Goal: Task Accomplishment & Management: Use online tool/utility

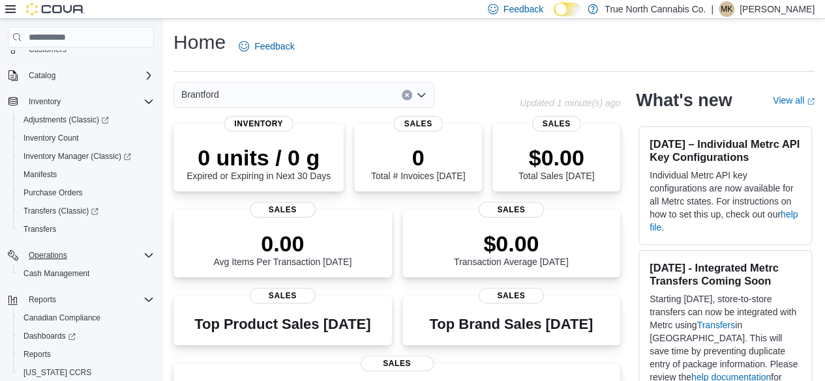
scroll to position [140, 0]
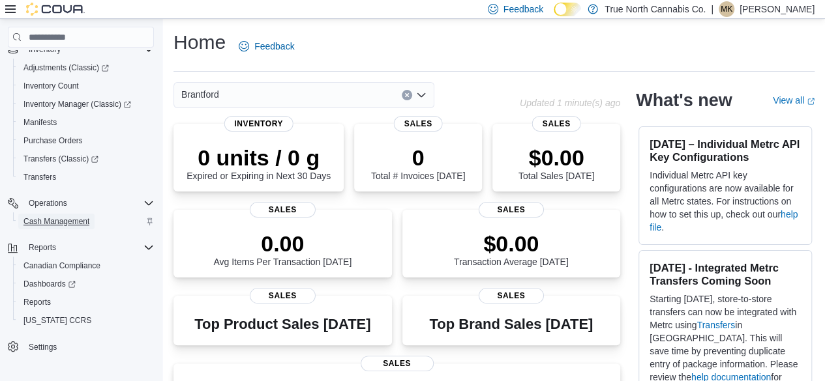
click at [57, 218] on span "Cash Management" at bounding box center [56, 221] width 66 height 10
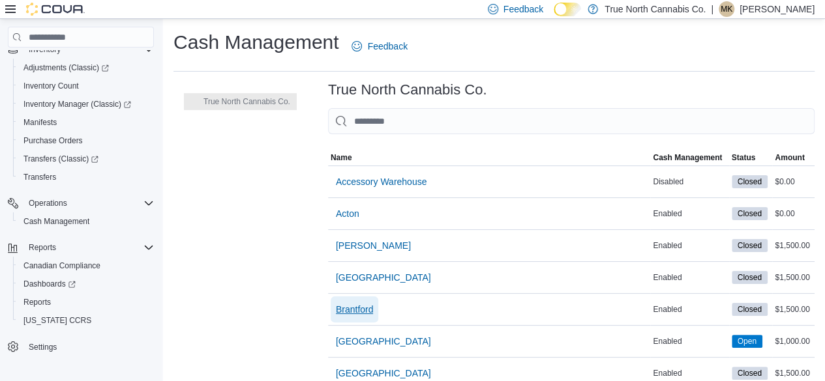
click at [359, 308] on span "Brantford" at bounding box center [355, 309] width 38 height 13
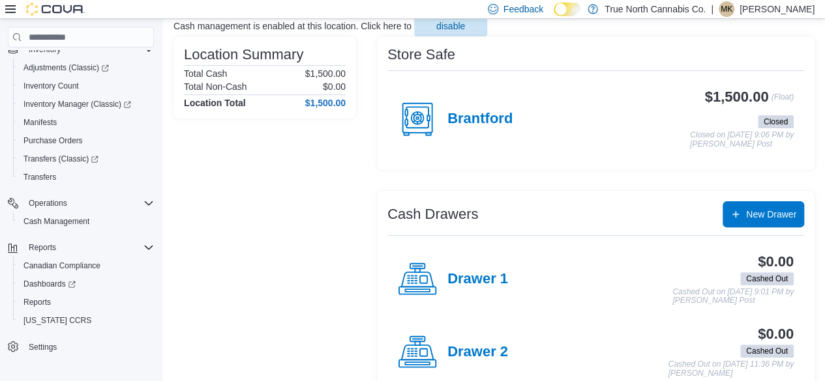
scroll to position [117, 0]
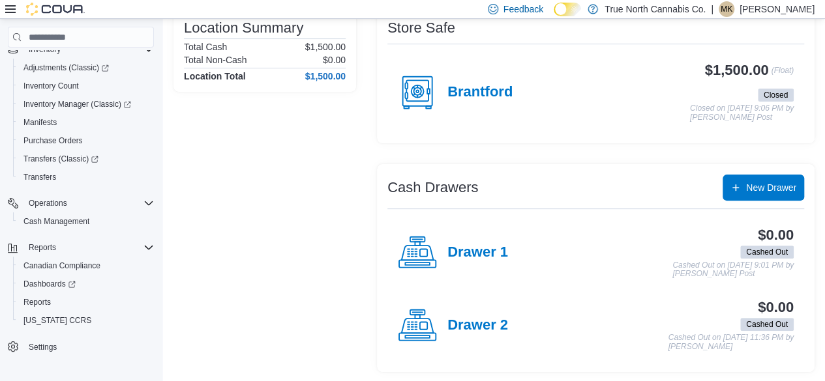
click at [497, 91] on h4 "Brantford" at bounding box center [479, 92] width 65 height 17
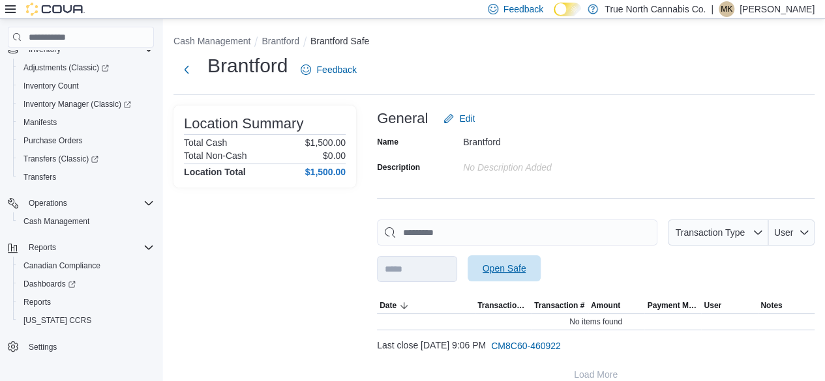
click at [526, 270] on span "Open Safe" at bounding box center [504, 268] width 44 height 13
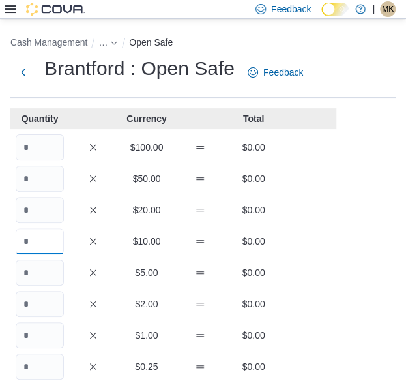
click at [50, 238] on input "Quantity" at bounding box center [40, 241] width 48 height 26
type input "**"
type input "***"
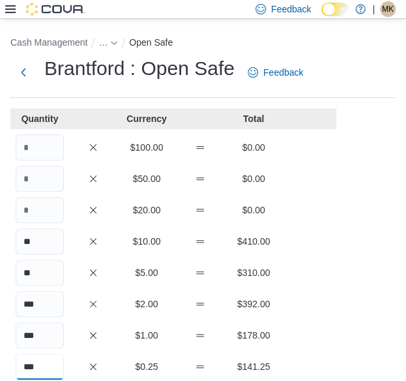
type input "***"
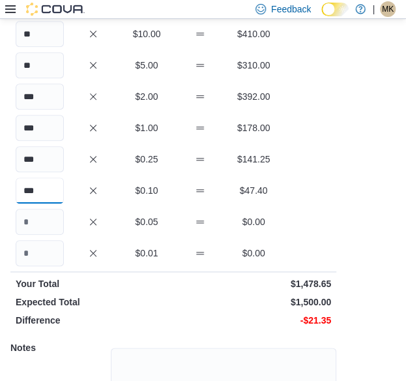
type input "***"
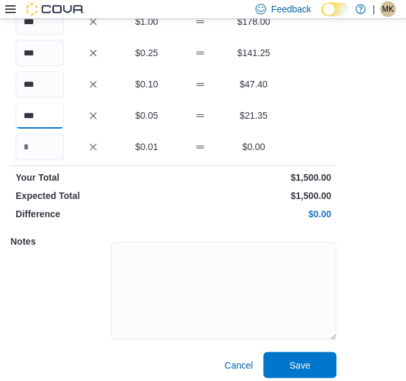
scroll to position [321, 0]
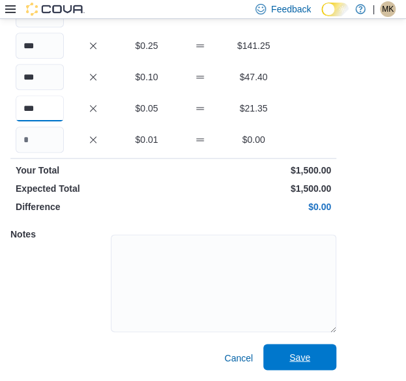
type input "***"
click at [302, 354] on span "Save" at bounding box center [299, 356] width 21 height 13
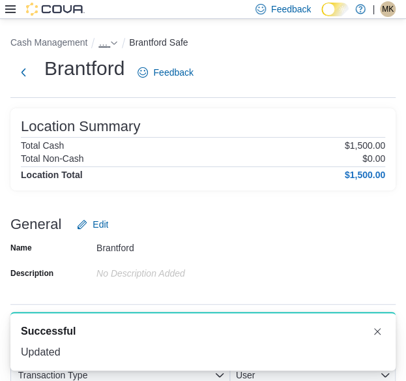
click at [111, 41] on icon "- Clicking this button will toggle a popover dialog." at bounding box center [114, 43] width 8 height 8
click at [111, 70] on button "Brantford" at bounding box center [101, 71] width 38 height 10
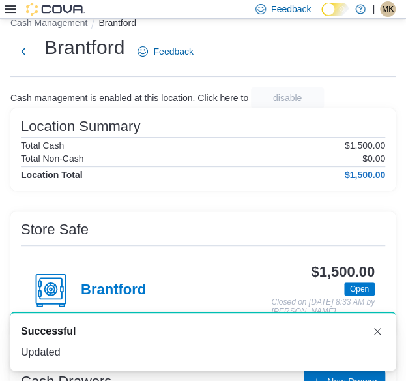
scroll to position [196, 0]
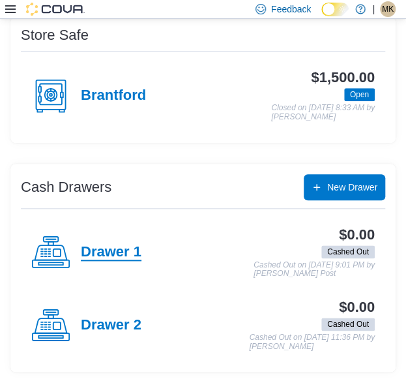
drag, startPoint x: 128, startPoint y: 251, endPoint x: 136, endPoint y: 252, distance: 8.5
click at [128, 251] on h4 "Drawer 1" at bounding box center [111, 252] width 61 height 17
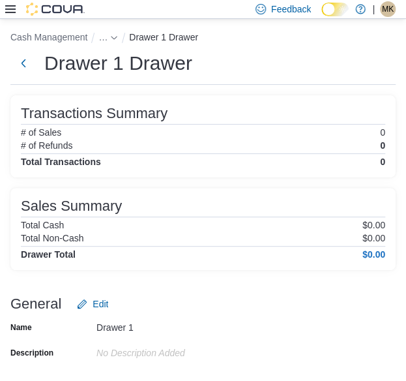
scroll to position [213, 0]
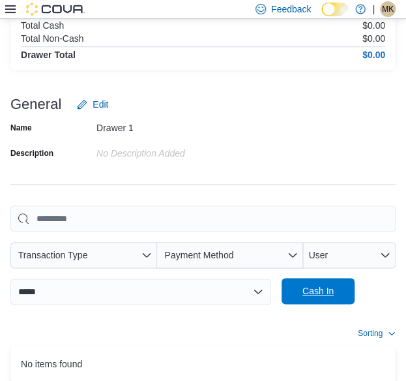
click at [331, 298] on span "Cash In" at bounding box center [317, 291] width 57 height 26
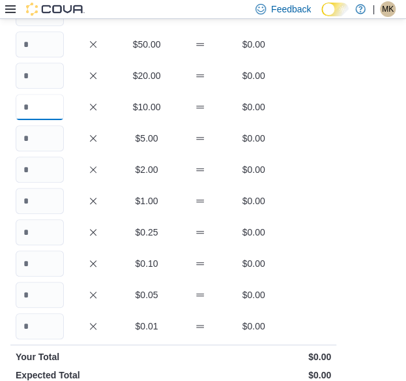
click at [52, 106] on input "Quantity" at bounding box center [40, 107] width 48 height 26
type input "*"
type input "**"
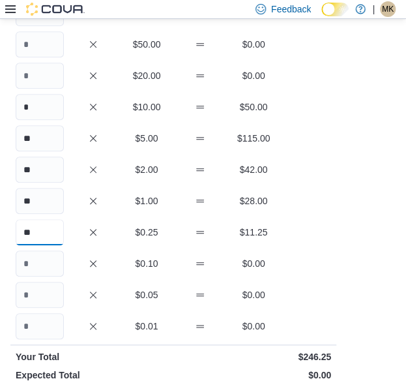
type input "**"
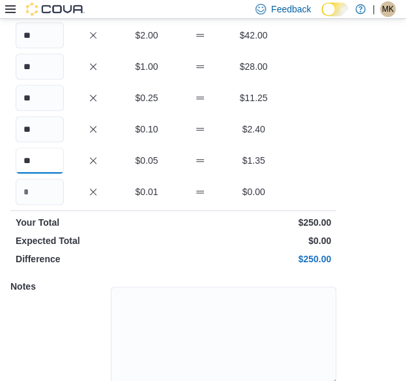
scroll to position [321, 0]
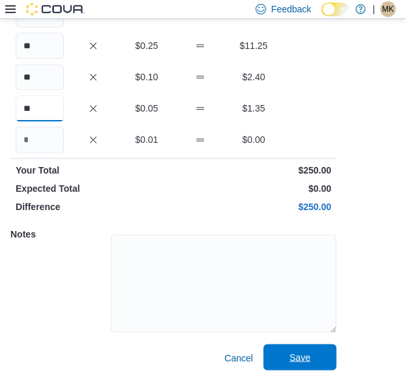
type input "**"
click at [301, 353] on span "Save" at bounding box center [299, 356] width 21 height 13
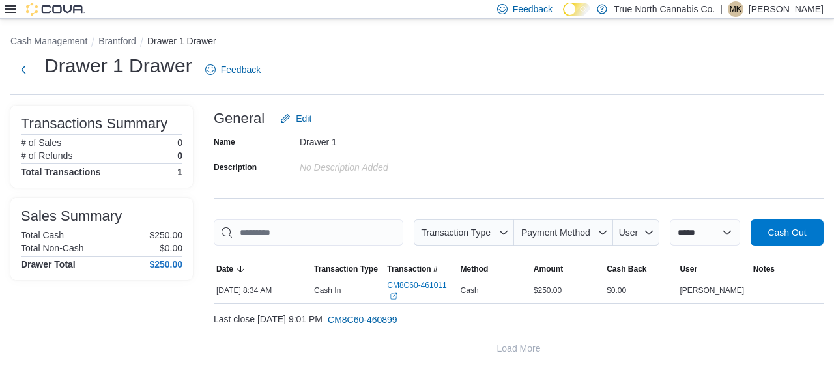
click at [4, 7] on div "Feedback Dark Mode True North Cannabis Co. | MK [PERSON_NAME]" at bounding box center [417, 9] width 834 height 19
click at [10, 10] on icon at bounding box center [10, 9] width 10 height 10
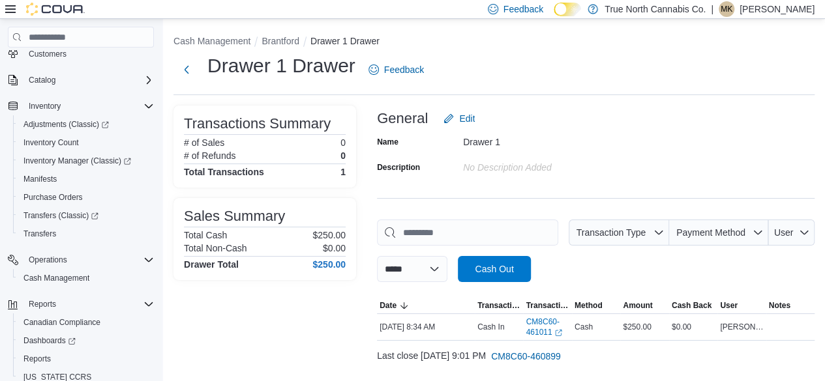
scroll to position [140, 0]
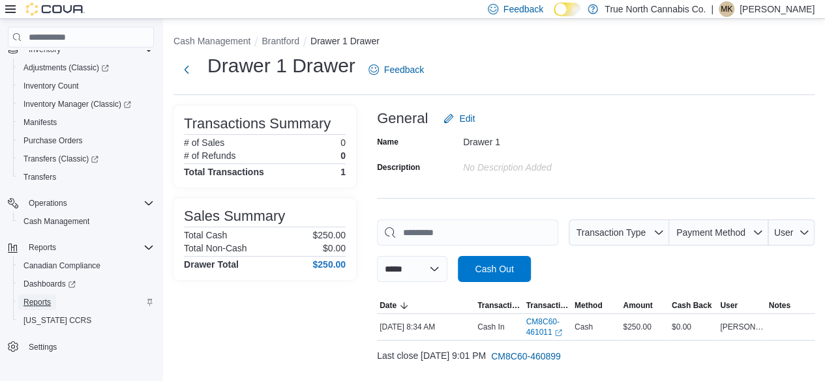
click at [45, 302] on span "Reports" at bounding box center [36, 302] width 27 height 10
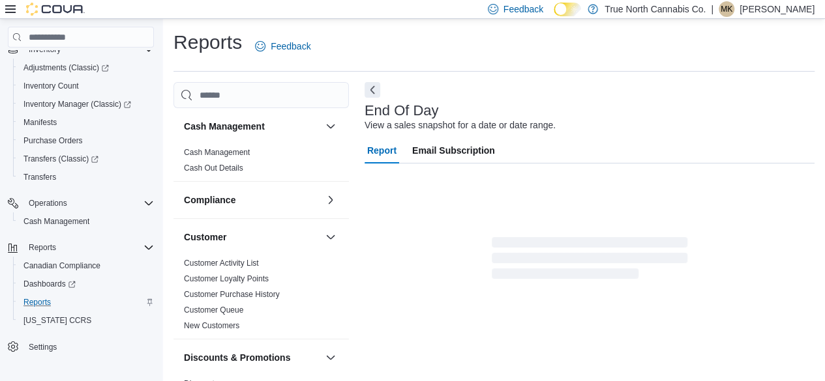
scroll to position [23, 0]
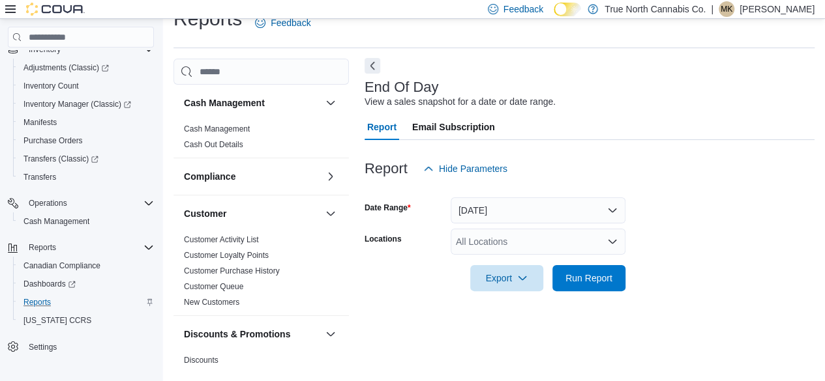
click at [372, 65] on button "Next" at bounding box center [372, 66] width 16 height 16
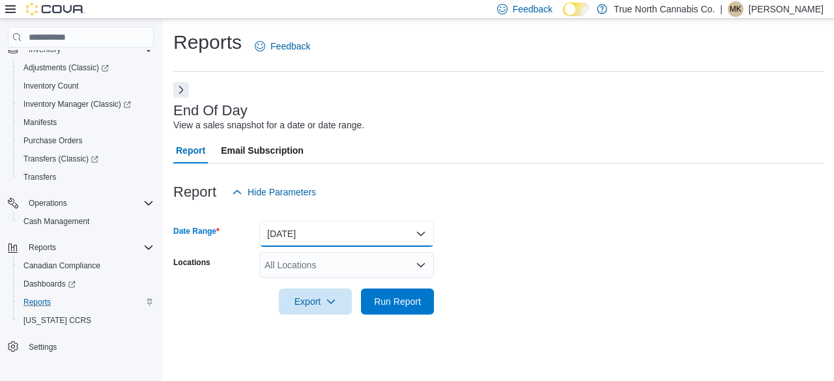
click at [306, 233] on button "[DATE]" at bounding box center [346, 234] width 175 height 26
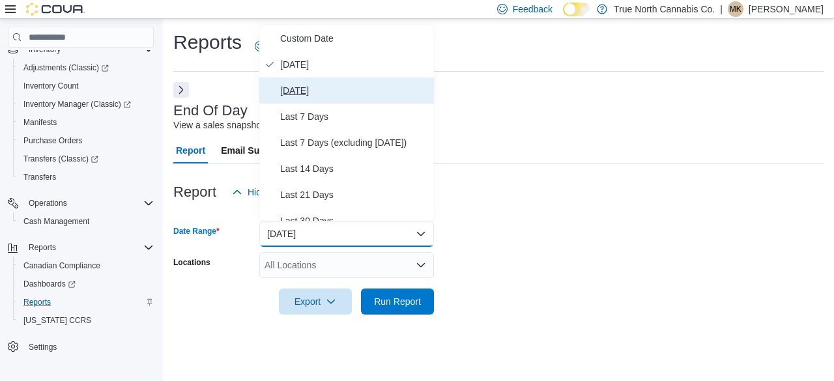
click at [304, 92] on span "[DATE]" at bounding box center [354, 91] width 149 height 16
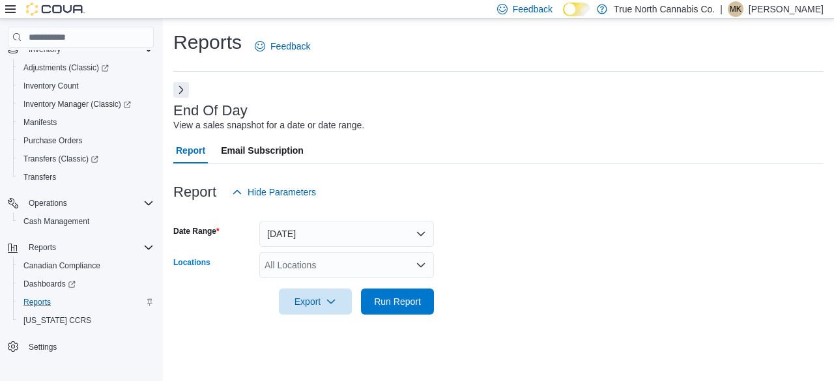
click at [318, 268] on div "All Locations" at bounding box center [346, 265] width 175 height 26
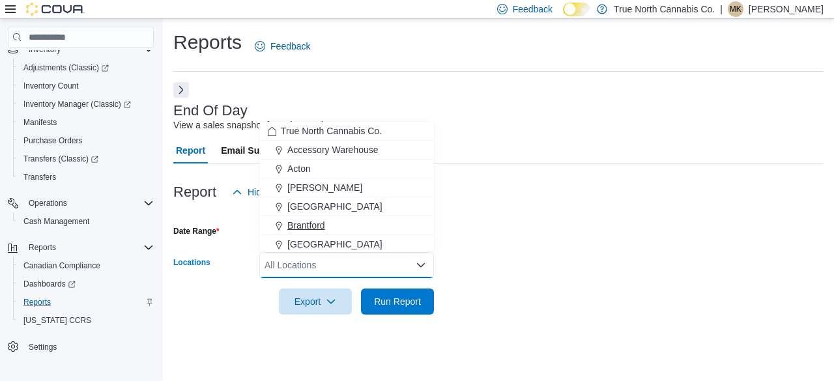
click at [317, 225] on span "Brantford" at bounding box center [306, 225] width 38 height 13
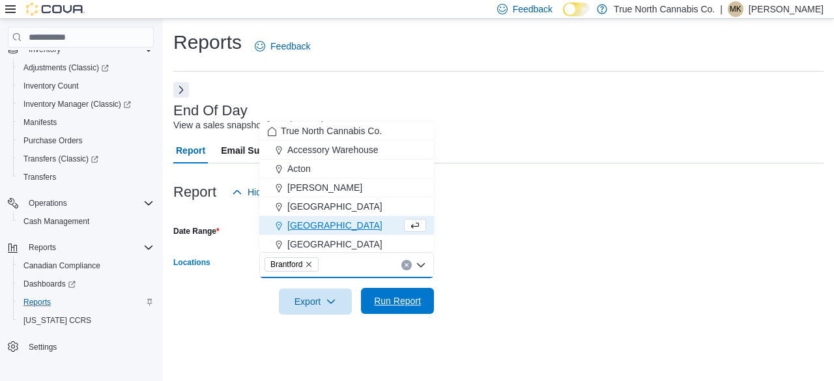
click at [387, 299] on span "Run Report" at bounding box center [397, 301] width 47 height 13
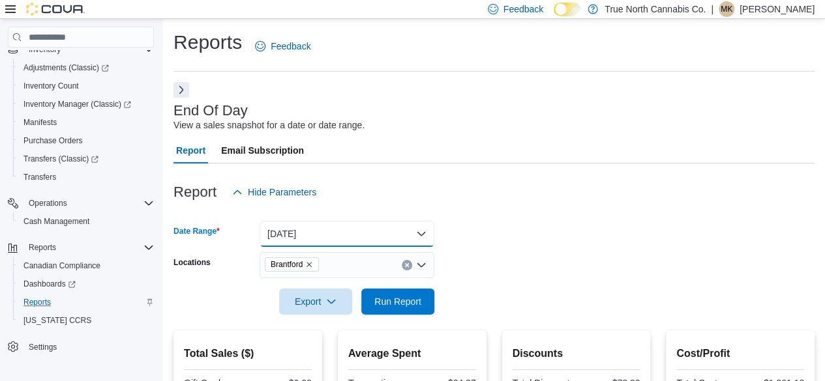
click at [311, 226] on button "[DATE]" at bounding box center [346, 234] width 175 height 26
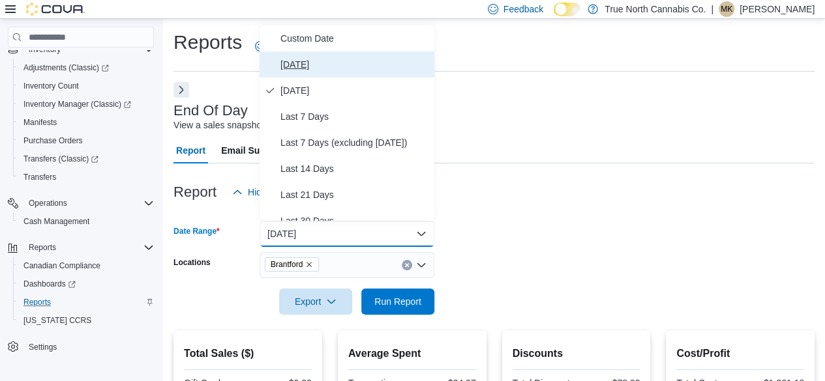
click at [304, 66] on span "[DATE]" at bounding box center [354, 65] width 149 height 16
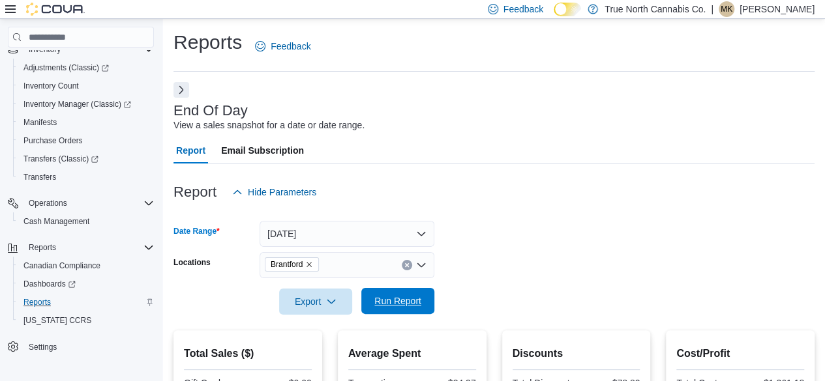
click at [407, 303] on span "Run Report" at bounding box center [397, 301] width 47 height 13
